Goal: Task Accomplishment & Management: Manage account settings

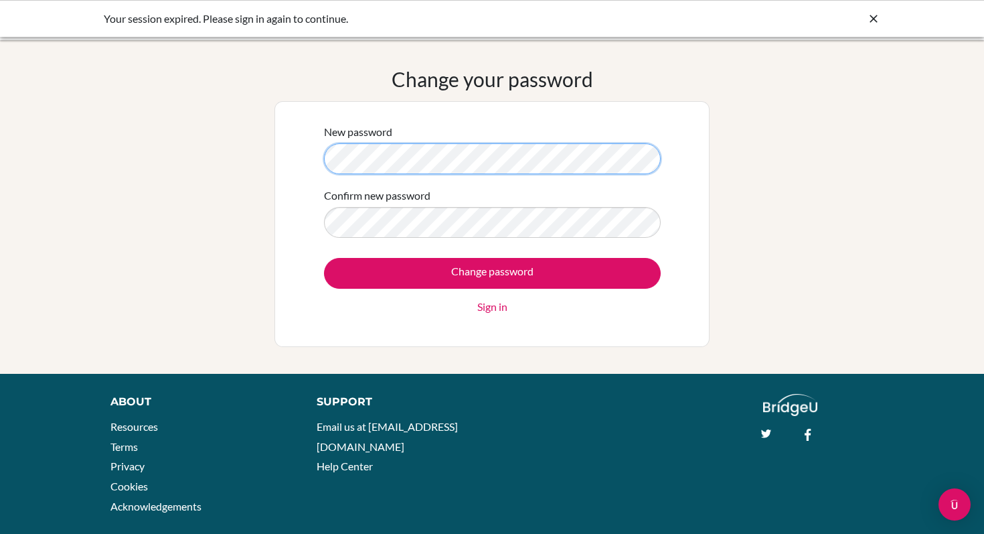
click at [214, 160] on div "Change your password New password Confirm new password Change password Sign in" at bounding box center [492, 207] width 984 height 280
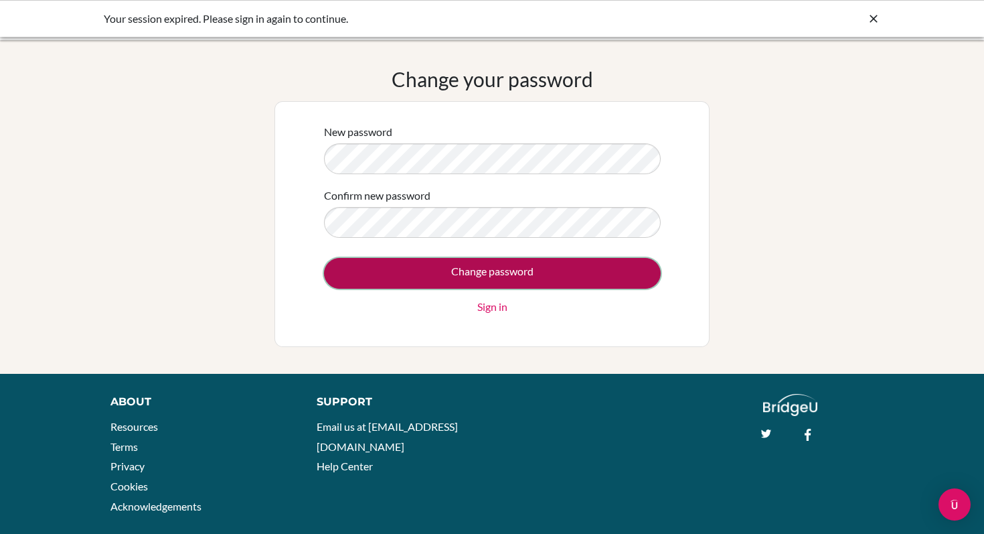
click at [352, 273] on input "Change password" at bounding box center [492, 273] width 337 height 31
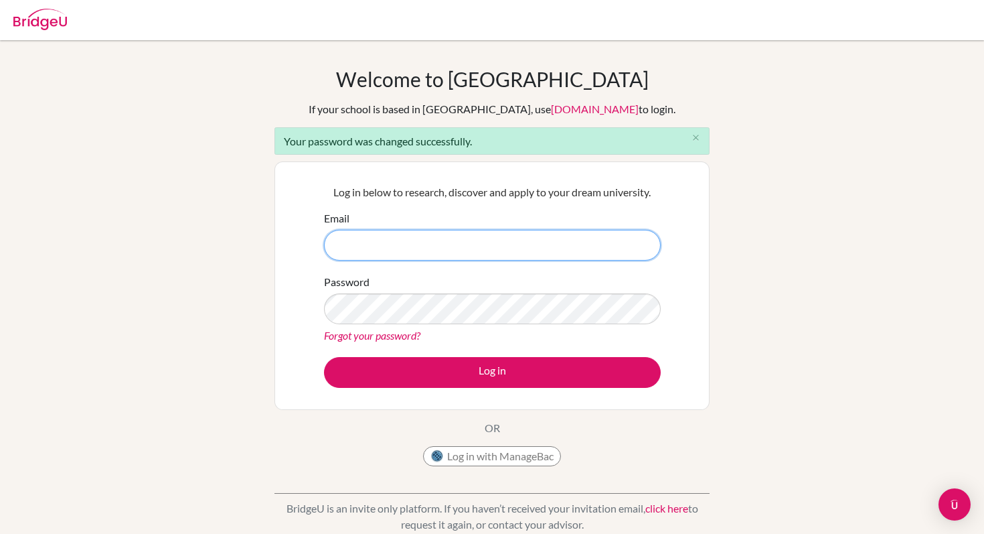
click at [414, 248] on input "Email" at bounding box center [492, 245] width 337 height 31
type input "s.abufele.2026@seishn.com"
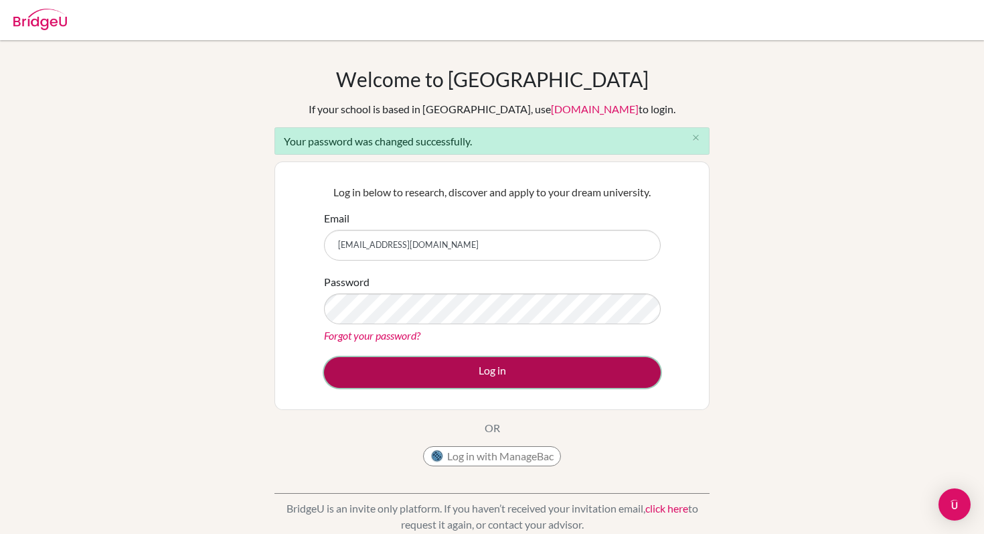
click at [589, 370] on button "Log in" at bounding box center [492, 372] width 337 height 31
